Goal: Find contact information: Find contact information

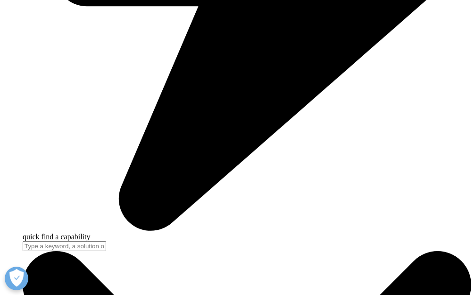
scroll to position [1909, 0]
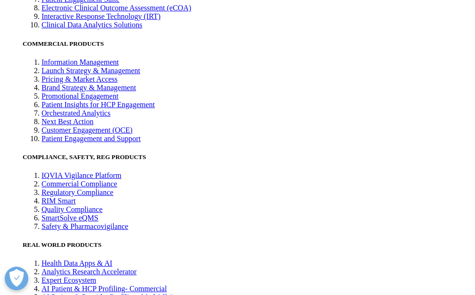
scroll to position [1417, 0]
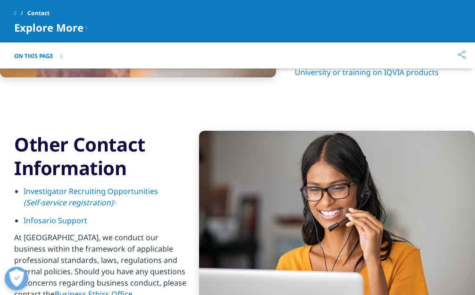
drag, startPoint x: 38, startPoint y: 652, endPoint x: 45, endPoint y: 655, distance: 7.4
click at [244, 136] on img at bounding box center [337, 219] width 276 height 176
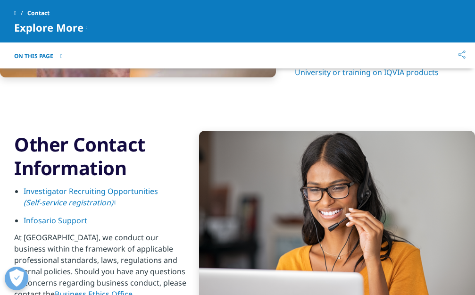
click at [236, 133] on img at bounding box center [337, 219] width 276 height 176
type input "marketing"
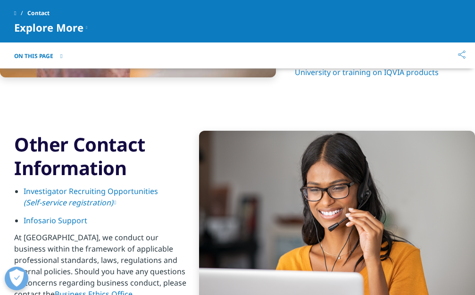
drag, startPoint x: 48, startPoint y: 852, endPoint x: 91, endPoint y: 653, distance: 203.2
drag, startPoint x: 50, startPoint y: 783, endPoint x: 45, endPoint y: 753, distance: 30.5
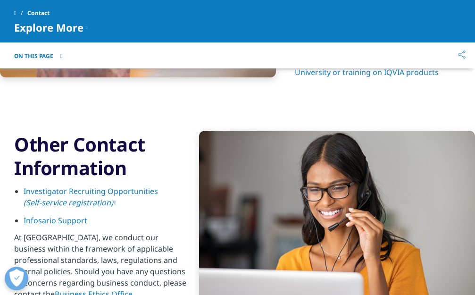
drag, startPoint x: 130, startPoint y: 868, endPoint x: 165, endPoint y: 941, distance: 81.2
copy div "[PERSON_NAME]"
drag, startPoint x: 25, startPoint y: 826, endPoint x: 40, endPoint y: 828, distance: 15.8
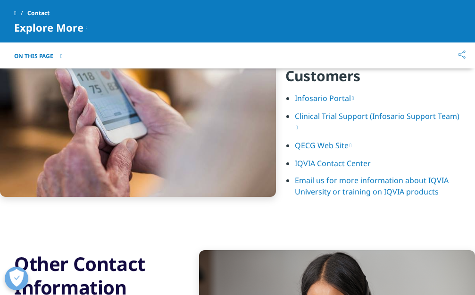
scroll to position [1275, 0]
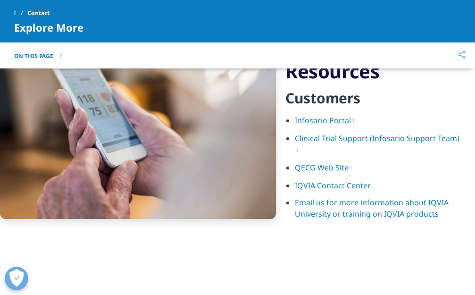
type input "sales"
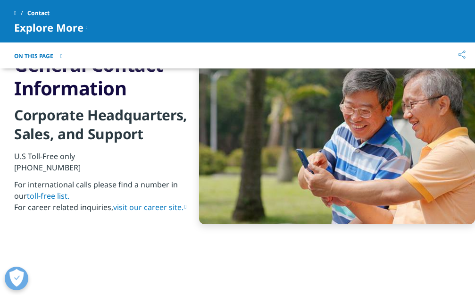
scroll to position [1040, 0]
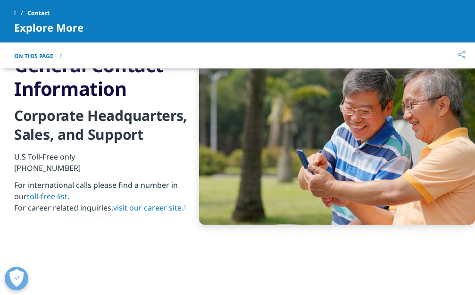
drag, startPoint x: 33, startPoint y: 1161, endPoint x: 42, endPoint y: 1168, distance: 11.1
type input "business development"
drag, startPoint x: 63, startPoint y: 1193, endPoint x: 77, endPoint y: 1201, distance: 16.0
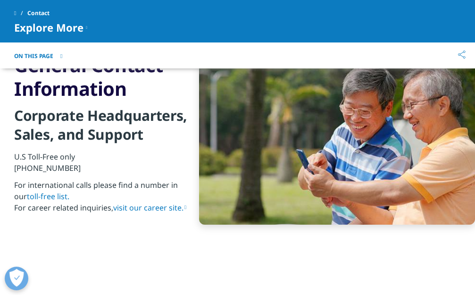
drag, startPoint x: 63, startPoint y: 1306, endPoint x: 142, endPoint y: 1115, distance: 206.9
copy div "Jordan"
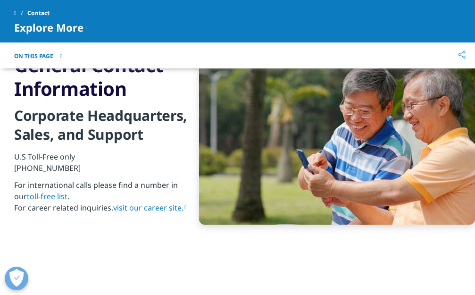
drag, startPoint x: 24, startPoint y: 1170, endPoint x: 45, endPoint y: 1178, distance: 23.3
drag, startPoint x: 52, startPoint y: 1249, endPoint x: 81, endPoint y: 1254, distance: 29.2
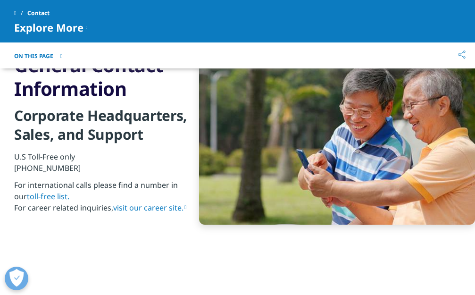
drag, startPoint x: 132, startPoint y: 1260, endPoint x: 71, endPoint y: 1315, distance: 81.5
copy div "Jordan"
copy div "[PERSON_NAME]"
drag, startPoint x: 24, startPoint y: 1234, endPoint x: 25, endPoint y: 1263, distance: 28.8
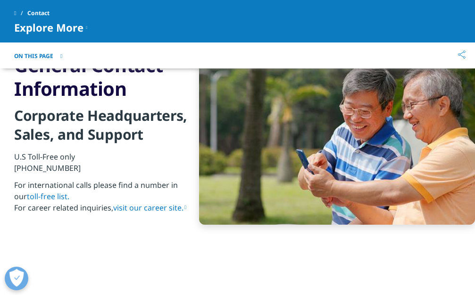
drag, startPoint x: 115, startPoint y: 1229, endPoint x: 117, endPoint y: 1249, distance: 20.0
drag, startPoint x: 116, startPoint y: 1228, endPoint x: 151, endPoint y: 1231, distance: 35.0
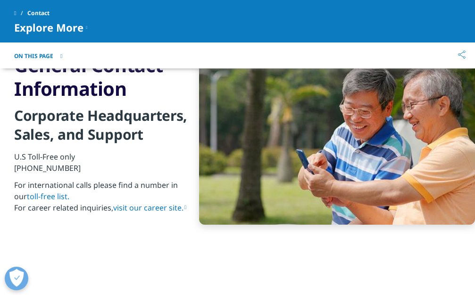
copy span "IQVIA"
